Goal: Task Accomplishment & Management: Manage account settings

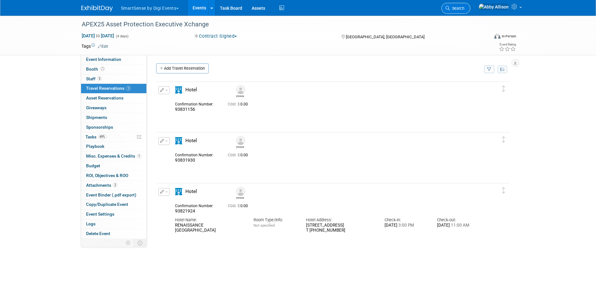
click at [470, 9] on link "Search" at bounding box center [455, 8] width 29 height 11
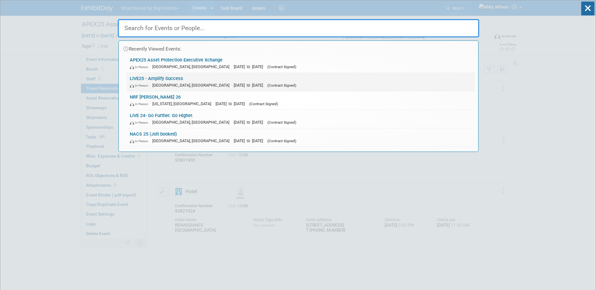
click at [153, 80] on link "LIVE25 - Amplify Success In-Person [GEOGRAPHIC_DATA], [GEOGRAPHIC_DATA] [DATE] …" at bounding box center [301, 82] width 348 height 18
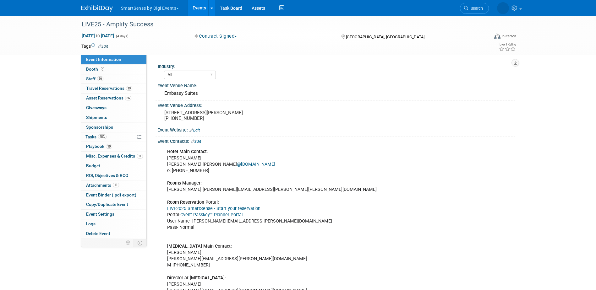
select select "All"
click at [101, 88] on span "Travel Reservations 19" at bounding box center [109, 88] width 46 height 5
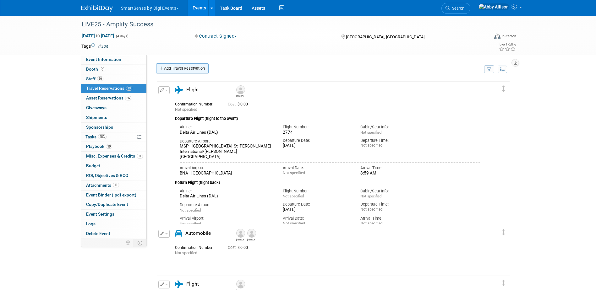
click at [168, 68] on link "Add Travel Reservation" at bounding box center [182, 68] width 52 height 10
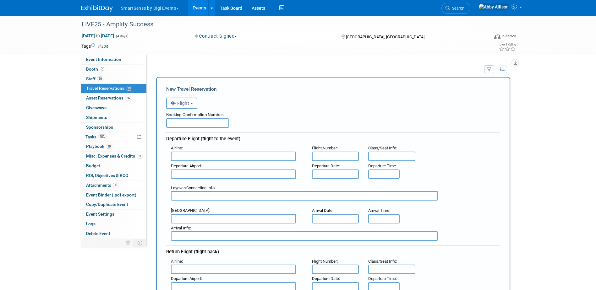
click at [186, 159] on input "text" at bounding box center [233, 156] width 125 height 9
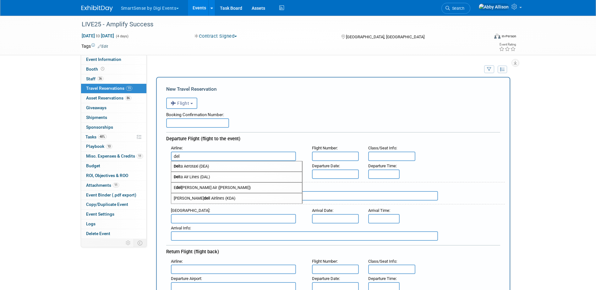
click at [189, 179] on span "Del ta Air Lines (DAL)" at bounding box center [236, 177] width 131 height 10
type input "Delta Air Lines (DAL)"
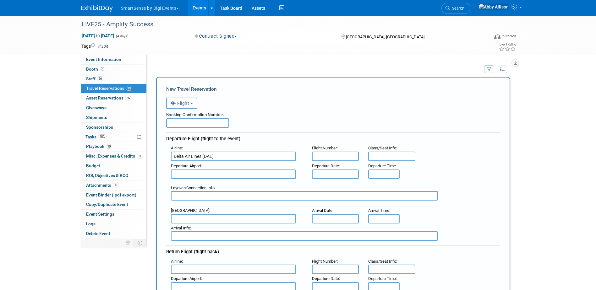
click at [335, 156] on input "text" at bounding box center [335, 156] width 47 height 9
type input "321"
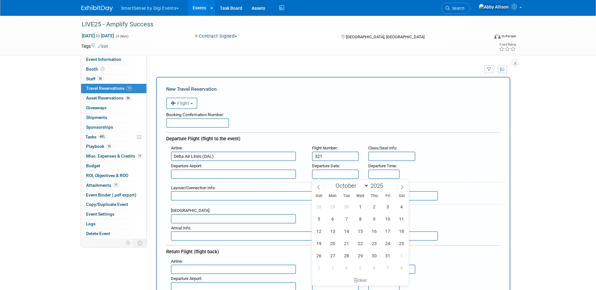
click at [323, 176] on input "text" at bounding box center [335, 174] width 47 height 9
click at [360, 247] on span "22" at bounding box center [360, 244] width 12 height 12
type input "Oct 22, 2025"
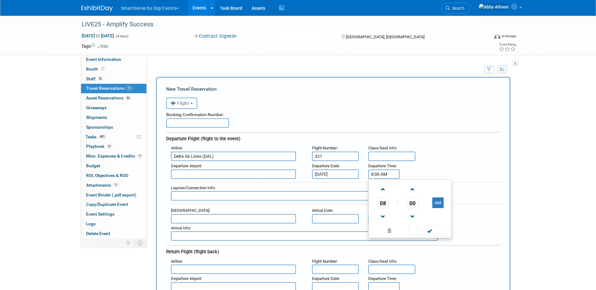
click at [376, 176] on input "8:00 AM" at bounding box center [383, 174] width 31 height 9
click at [382, 216] on span at bounding box center [382, 216] width 11 height 11
click at [415, 205] on span "00" at bounding box center [413, 202] width 12 height 11
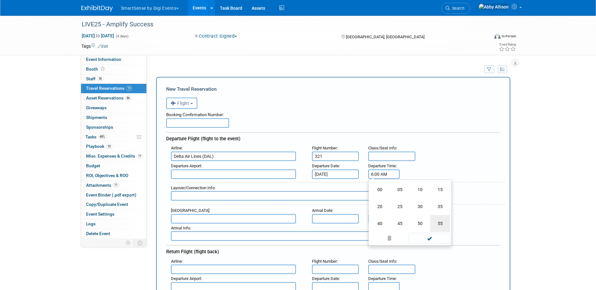
click at [442, 225] on td "55" at bounding box center [440, 223] width 20 height 17
type input "6:55 AM"
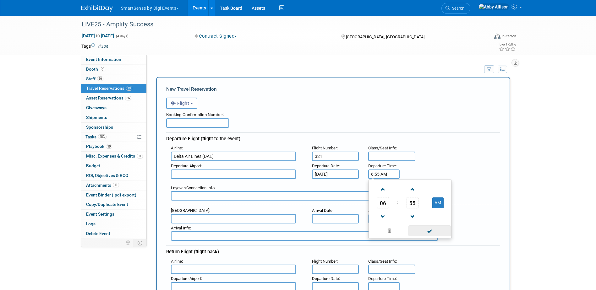
click at [424, 234] on span at bounding box center [429, 231] width 42 height 11
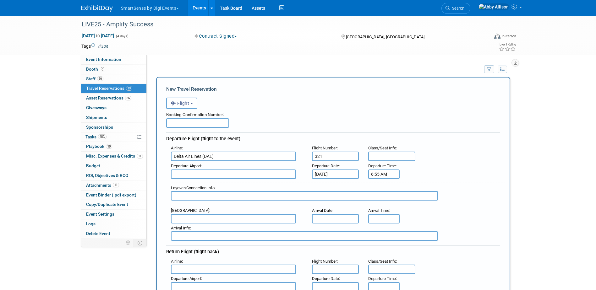
click at [186, 175] on input "text" at bounding box center [233, 174] width 125 height 9
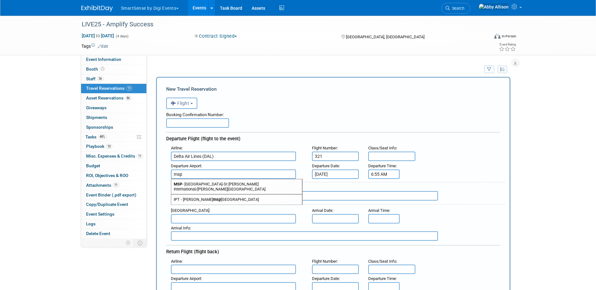
click at [181, 186] on strong "MSP" at bounding box center [178, 184] width 8 height 5
type input "MSP - Minneapolis-St Paul International/Wold-Chamberlain Airport"
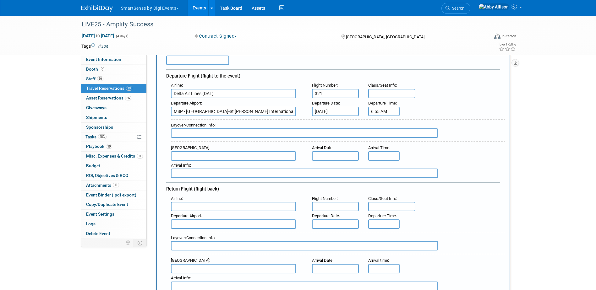
click at [190, 155] on input "text" at bounding box center [233, 155] width 125 height 9
click at [191, 166] on span "BNA - Nashville International Airport" at bounding box center [236, 166] width 131 height 10
type input "BNA - Nashville International Airport"
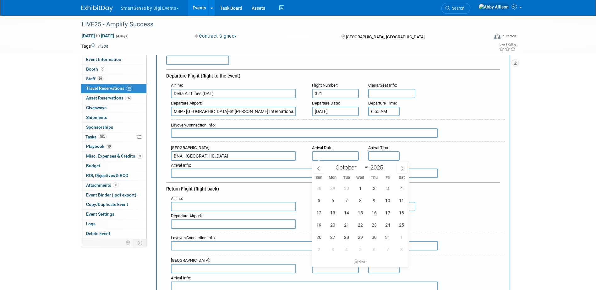
click at [320, 156] on input "text" at bounding box center [335, 155] width 47 height 9
click at [361, 229] on span "22" at bounding box center [360, 225] width 12 height 12
type input "Oct 22, 2025"
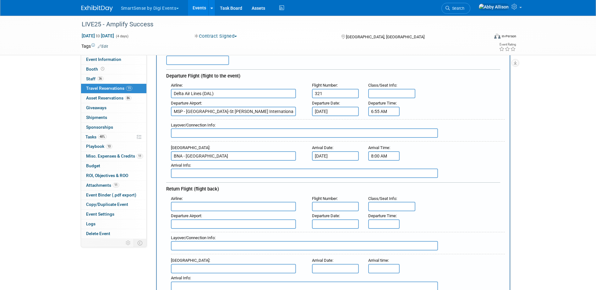
click at [378, 154] on input "8:00 AM" at bounding box center [383, 155] width 31 height 9
click at [383, 169] on span at bounding box center [382, 171] width 11 height 11
click at [409, 198] on span at bounding box center [412, 198] width 11 height 11
type input "8:59 AM"
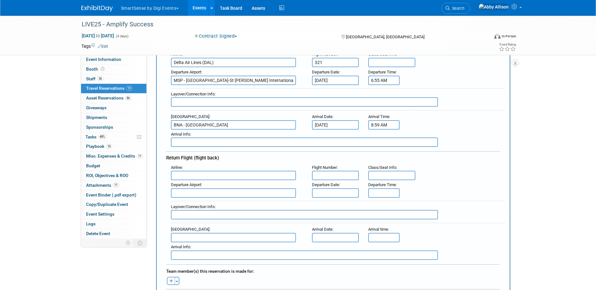
scroll to position [94, 0]
click at [190, 175] on input "text" at bounding box center [233, 175] width 125 height 9
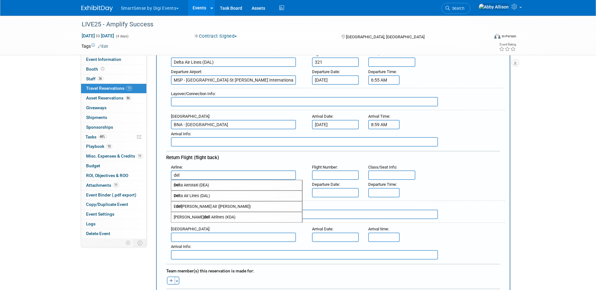
click at [187, 197] on span "Del ta Air Lines (DAL)" at bounding box center [236, 196] width 131 height 10
type input "Delta Air Lines (DAL)"
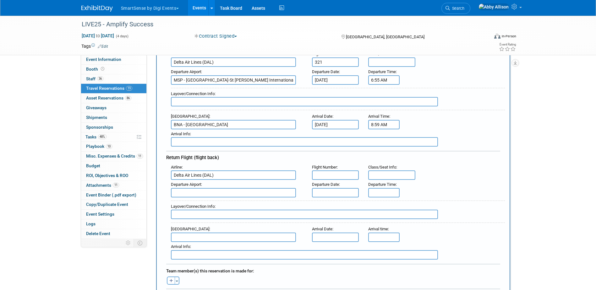
click at [336, 173] on input "text" at bounding box center [335, 175] width 47 height 9
type input "1044"
click at [255, 195] on input "text" at bounding box center [233, 192] width 125 height 9
click at [238, 200] on span "BNA - Nashville International Airport" at bounding box center [236, 203] width 131 height 10
type input "BNA - Nashville International Airport"
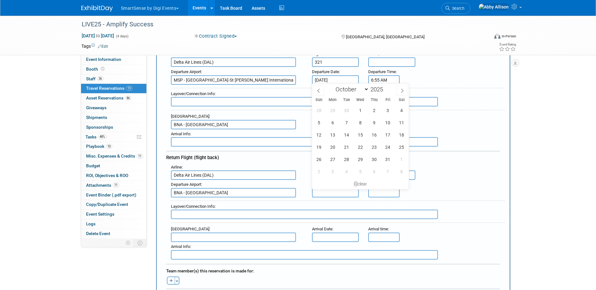
click at [328, 196] on input "text" at bounding box center [335, 192] width 47 height 9
click at [389, 149] on span "24" at bounding box center [388, 147] width 12 height 12
type input "Oct 24, 2025"
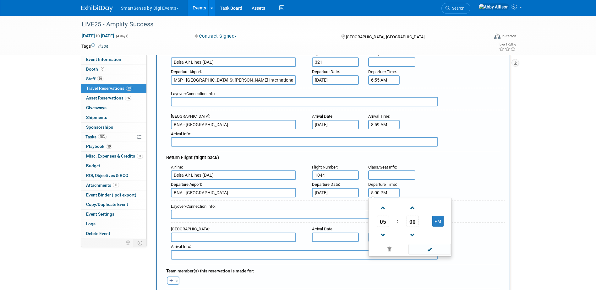
click at [375, 193] on input "5:00 PM" at bounding box center [383, 192] width 31 height 9
click at [381, 211] on span at bounding box center [382, 208] width 11 height 11
click at [380, 222] on span "06" at bounding box center [383, 221] width 12 height 11
click at [441, 210] on td "03" at bounding box center [440, 208] width 20 height 17
click at [412, 222] on span "00" at bounding box center [413, 221] width 12 height 11
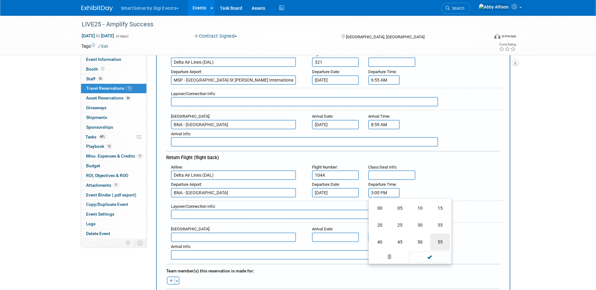
click at [444, 245] on td "55" at bounding box center [440, 242] width 20 height 17
click at [414, 207] on span at bounding box center [412, 208] width 11 height 11
type input "3:58 PM"
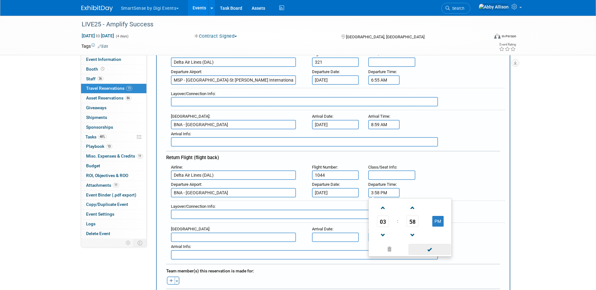
click at [425, 248] on span at bounding box center [429, 249] width 42 height 11
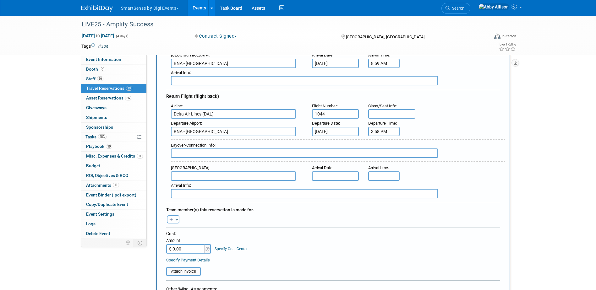
scroll to position [157, 0]
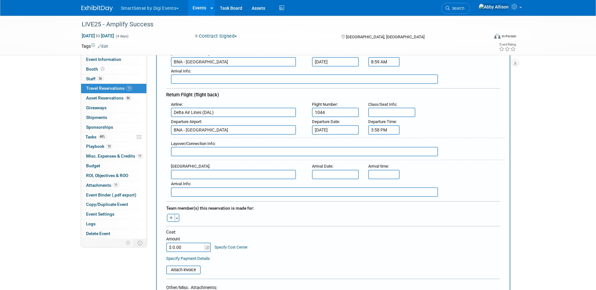
click at [180, 217] on div "Toggle Dropdown Select Anyone Tag a user or a resource Quick (me) -- Select -- …" at bounding box center [174, 218] width 24 height 8
click at [176, 219] on button "Toggle Dropdown" at bounding box center [177, 218] width 5 height 8
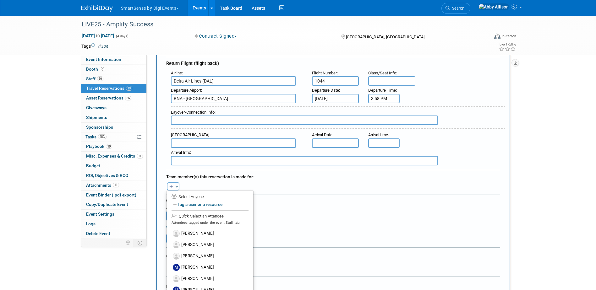
scroll to position [283, 0]
click at [201, 232] on label "[PERSON_NAME]" at bounding box center [210, 232] width 78 height 11
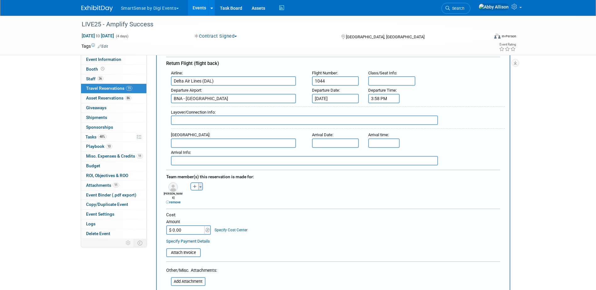
click at [201, 184] on button "Toggle Dropdown" at bounding box center [200, 187] width 5 height 8
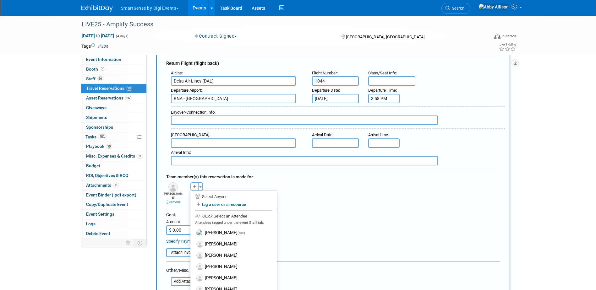
click at [330, 200] on div "Team member(s) this reservation is made for: 4imprint remove Abby (me) remove r…" at bounding box center [333, 188] width 334 height 36
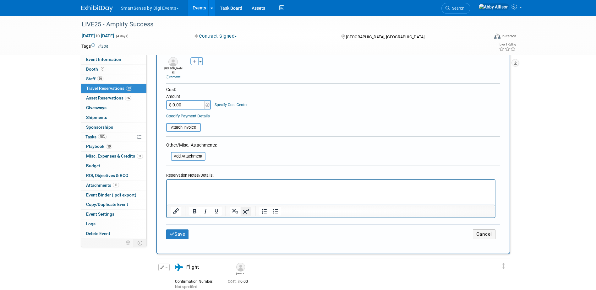
scroll to position [314, 0]
click at [175, 231] on button "Save" at bounding box center [177, 234] width 23 height 10
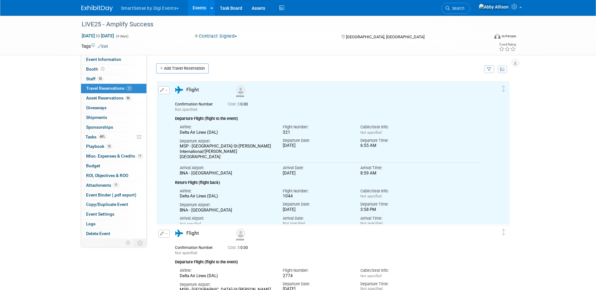
scroll to position [0, 0]
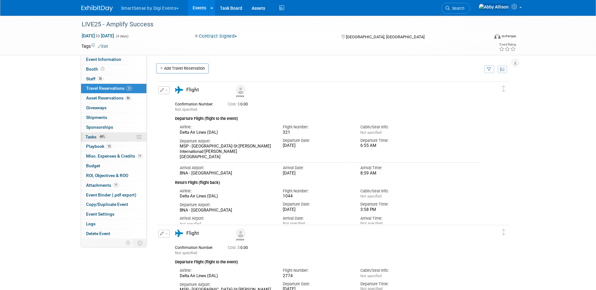
click at [90, 137] on span "Tasks 48%" at bounding box center [95, 136] width 21 height 5
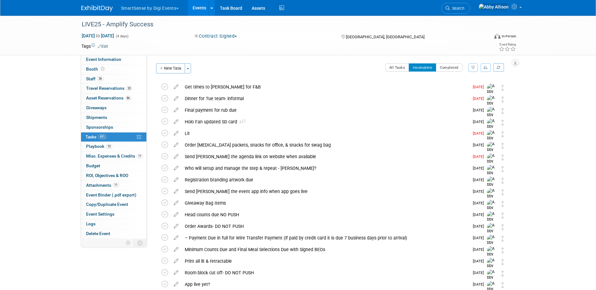
click at [486, 66] on icon "button" at bounding box center [486, 68] width 4 height 4
click at [472, 94] on link "By Due Date" at bounding box center [468, 96] width 45 height 9
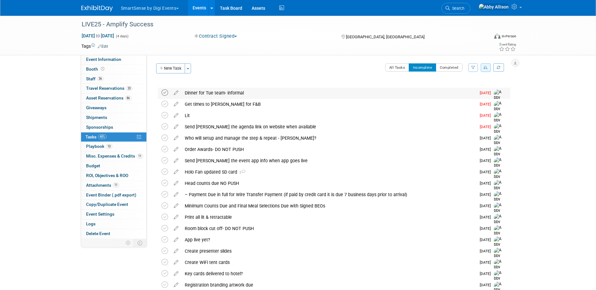
click at [164, 91] on icon at bounding box center [165, 93] width 7 height 7
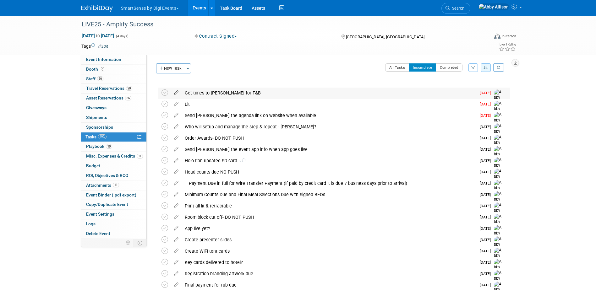
click at [177, 93] on icon at bounding box center [176, 92] width 11 height 8
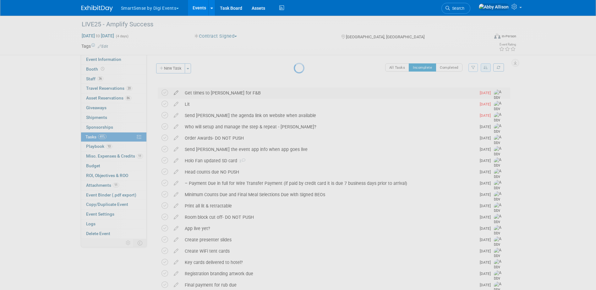
select select "8"
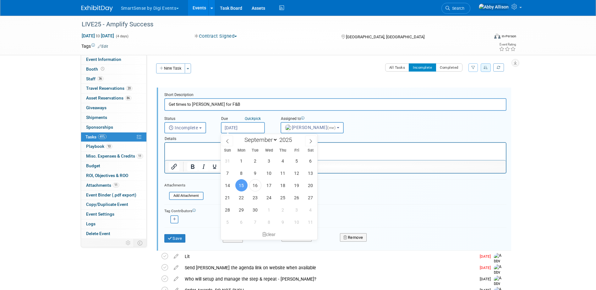
click at [250, 128] on input "Sep 15, 2025" at bounding box center [243, 127] width 44 height 11
click at [293, 186] on span "19" at bounding box center [297, 185] width 12 height 12
type input "Sep 19, 2025"
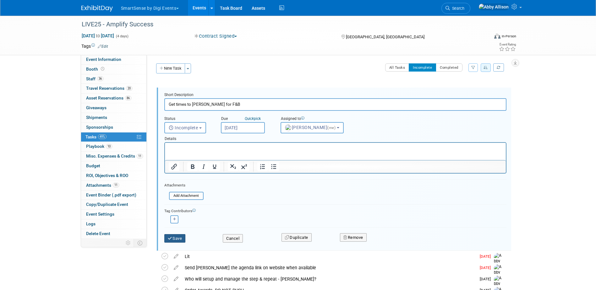
click at [181, 241] on button "Save" at bounding box center [174, 238] width 21 height 9
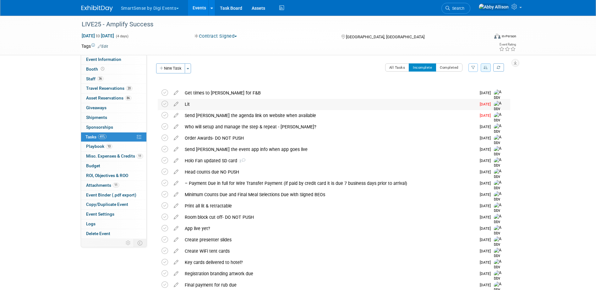
click at [189, 104] on div "Lit" at bounding box center [329, 104] width 294 height 11
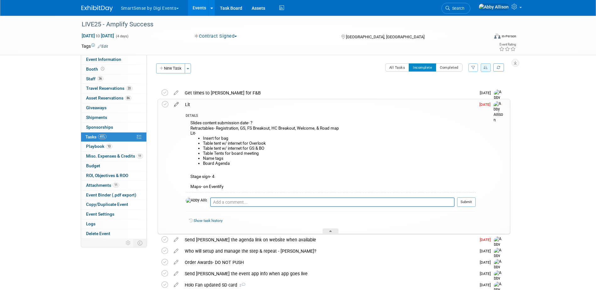
click at [177, 105] on icon at bounding box center [176, 103] width 11 height 8
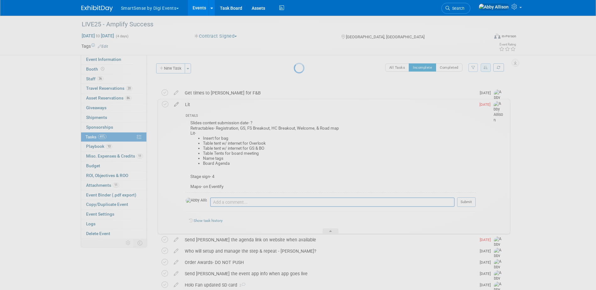
select select "8"
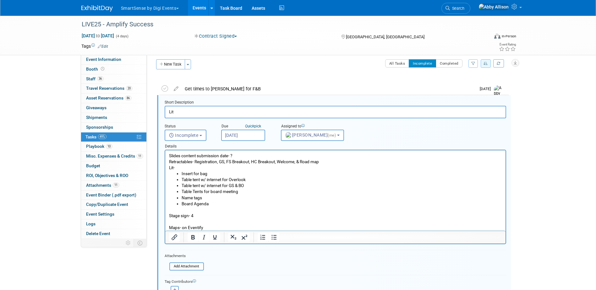
scroll to position [7, 0]
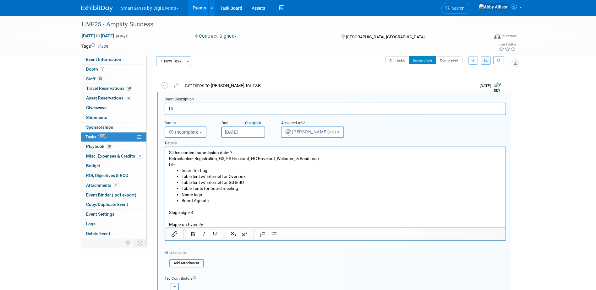
click at [223, 132] on input "Sep 15, 2025" at bounding box center [243, 132] width 44 height 11
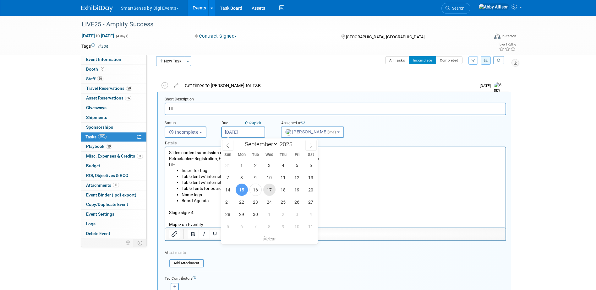
click at [270, 191] on span "17" at bounding box center [269, 190] width 12 height 12
type input "Sep 17, 2025"
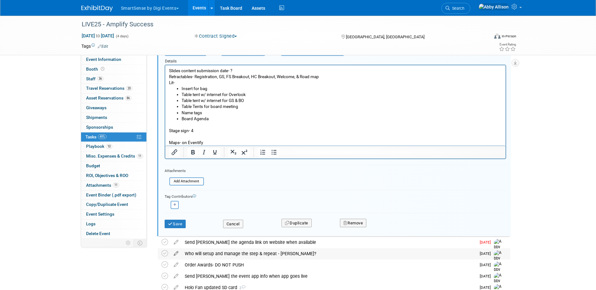
scroll to position [101, 0]
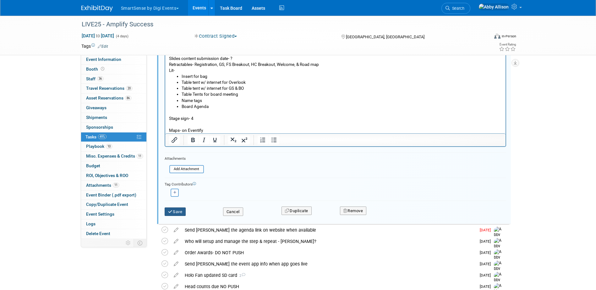
click at [178, 212] on button "Save" at bounding box center [175, 212] width 21 height 9
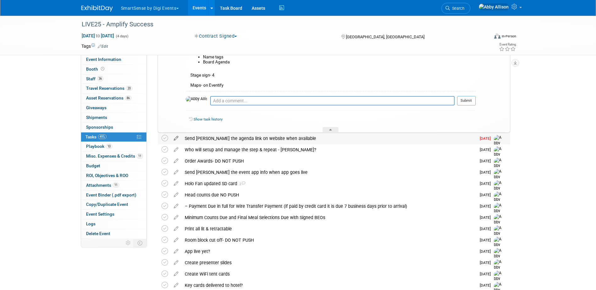
click at [178, 139] on icon at bounding box center [176, 137] width 11 height 8
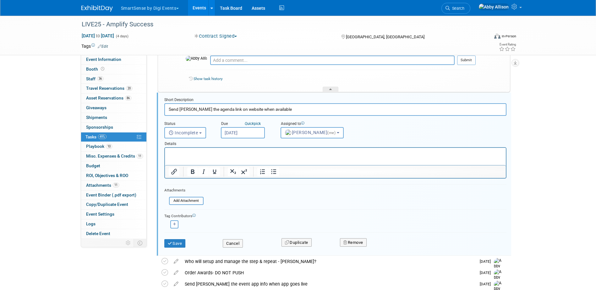
scroll to position [143, 0]
click at [235, 132] on input "Sep 15, 2025" at bounding box center [243, 132] width 44 height 11
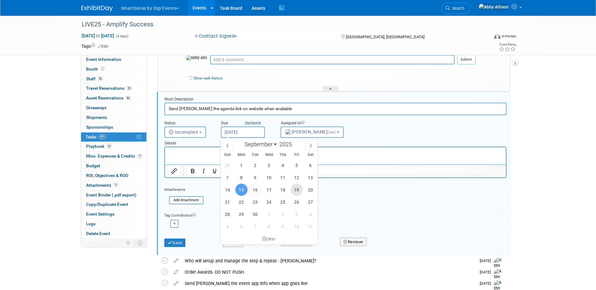
click at [294, 190] on span "19" at bounding box center [297, 190] width 12 height 12
type input "Sep 19, 2025"
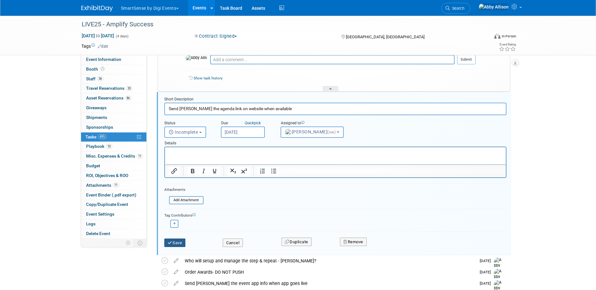
click at [168, 241] on icon "submit" at bounding box center [170, 243] width 5 height 4
